Goal: Task Accomplishment & Management: Use online tool/utility

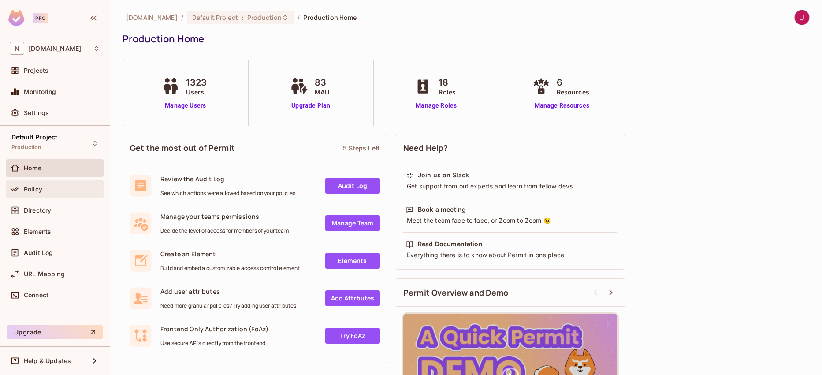
click at [34, 188] on span "Policy" at bounding box center [33, 189] width 19 height 7
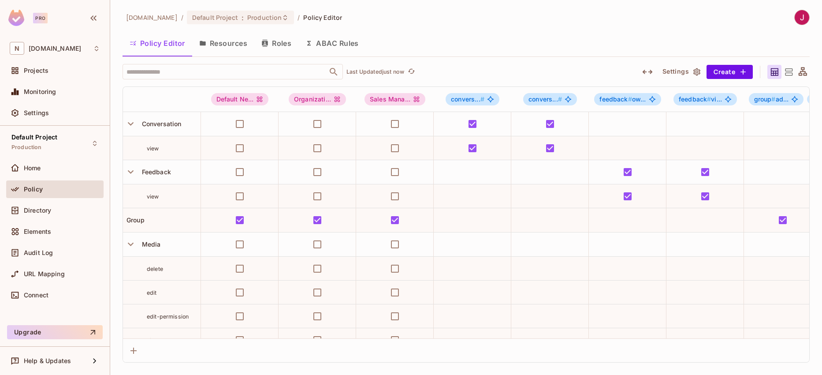
click at [235, 41] on button "Resources" at bounding box center [223, 43] width 62 height 22
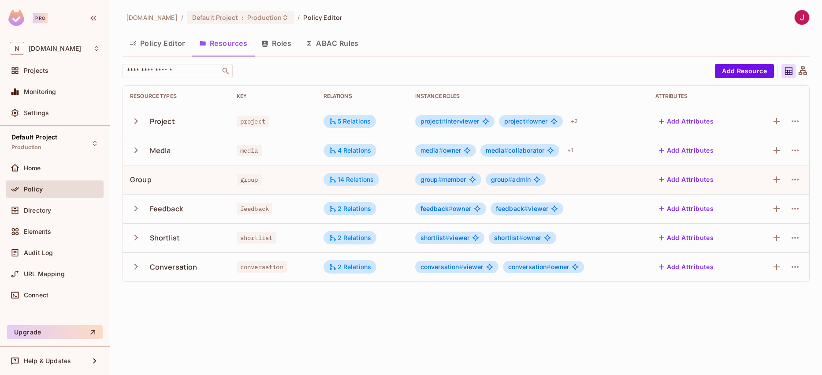
click at [134, 267] on icon "button" at bounding box center [136, 266] width 12 height 12
click at [134, 265] on icon "button" at bounding box center [136, 266] width 12 height 12
